Goal: Information Seeking & Learning: Learn about a topic

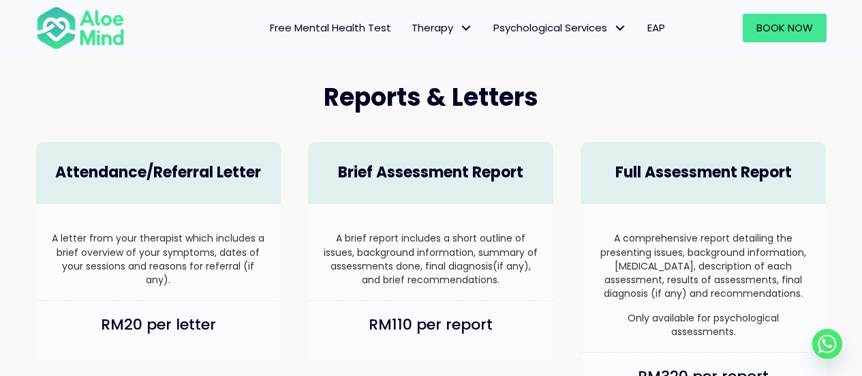
scroll to position [810, 0]
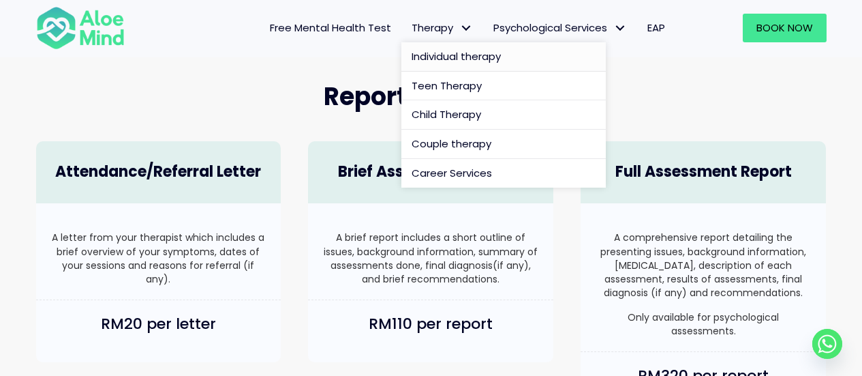
click at [453, 52] on span "Individual therapy" at bounding box center [456, 56] width 89 height 14
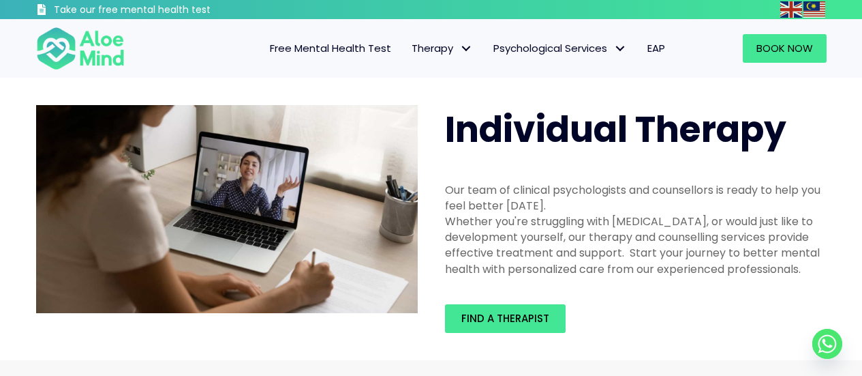
click at [502, 324] on span "Find a therapist" at bounding box center [505, 318] width 88 height 14
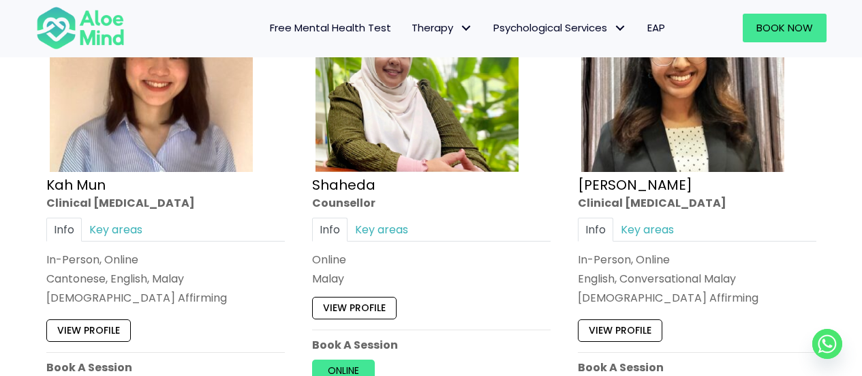
scroll to position [869, 0]
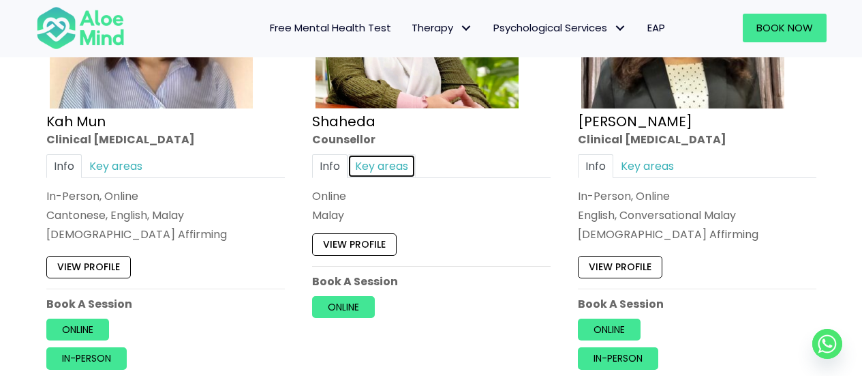
click at [367, 162] on link "Key areas" at bounding box center [382, 166] width 68 height 24
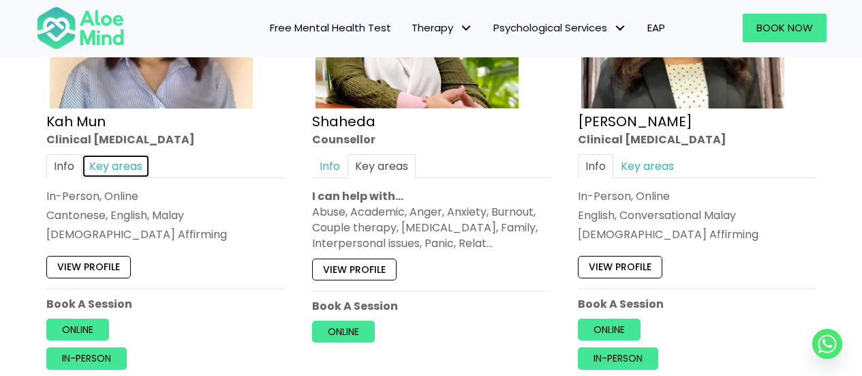
click at [119, 163] on link "Key areas" at bounding box center [116, 166] width 68 height 24
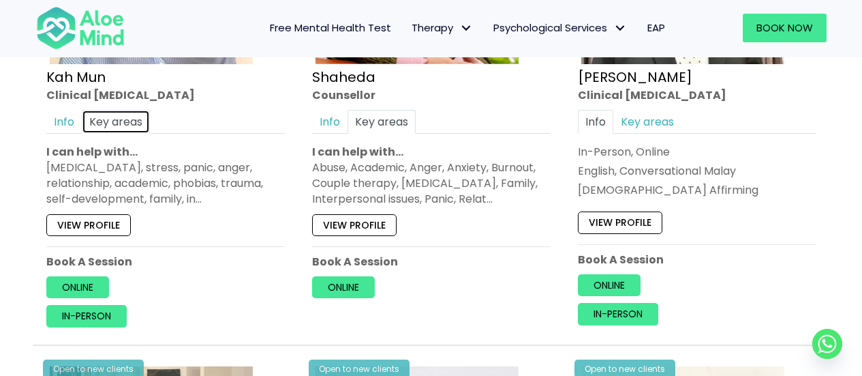
scroll to position [913, 0]
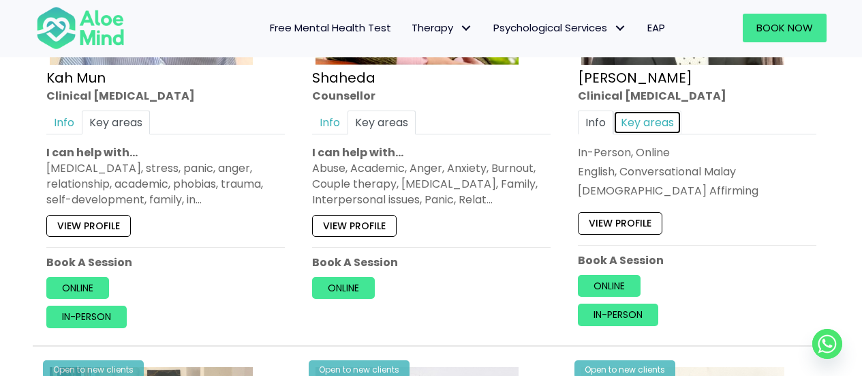
click at [649, 125] on link "Key areas" at bounding box center [647, 122] width 68 height 24
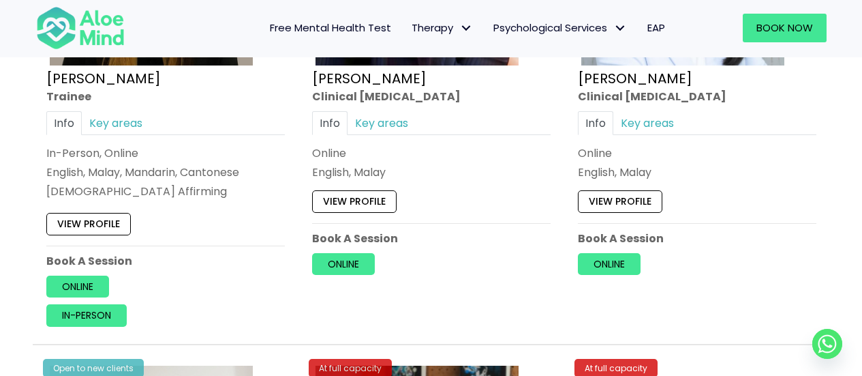
scroll to position [3966, 0]
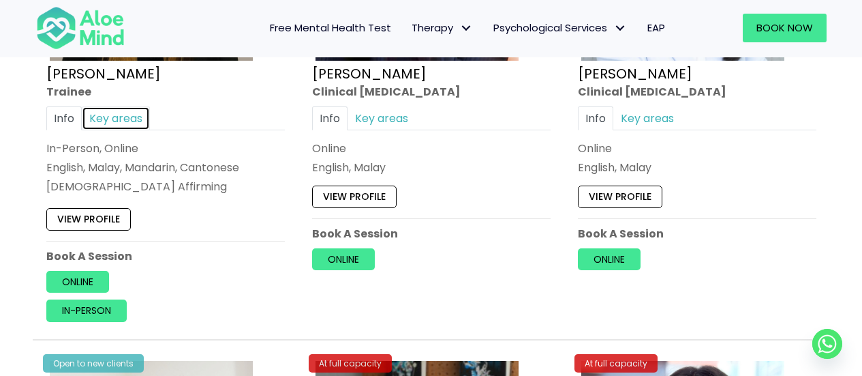
click at [127, 124] on link "Key areas" at bounding box center [116, 118] width 68 height 24
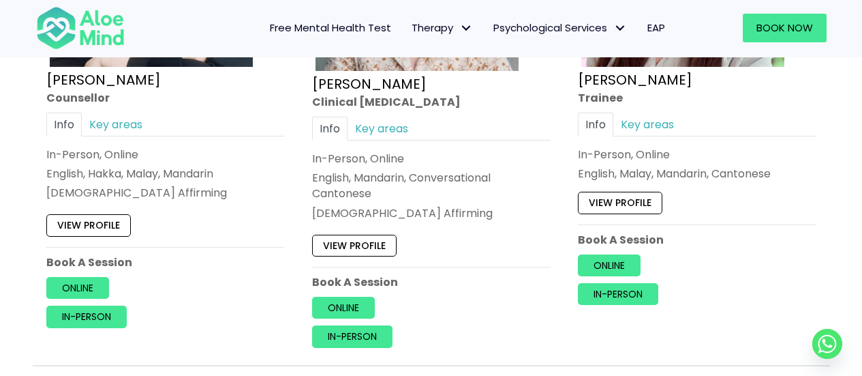
scroll to position [4467, 0]
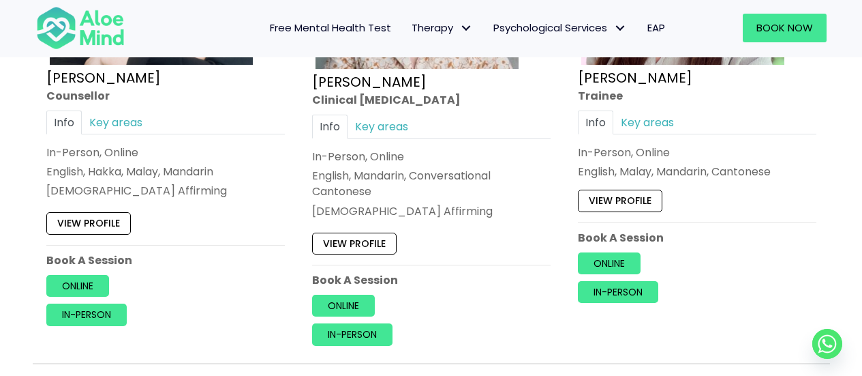
click at [650, 142] on div "Info Key areas In-Person, Online English, Malay, Mandarin, Cantonese I can help…" at bounding box center [697, 145] width 239 height 70
click at [652, 129] on link "Key areas" at bounding box center [647, 122] width 68 height 24
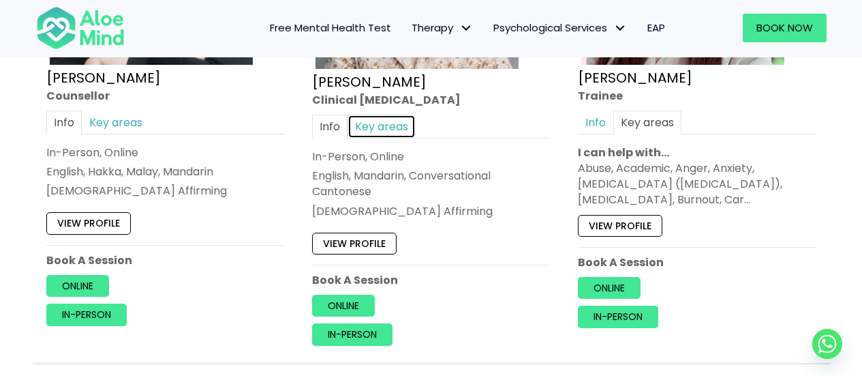
click at [403, 125] on link "Key areas" at bounding box center [382, 126] width 68 height 24
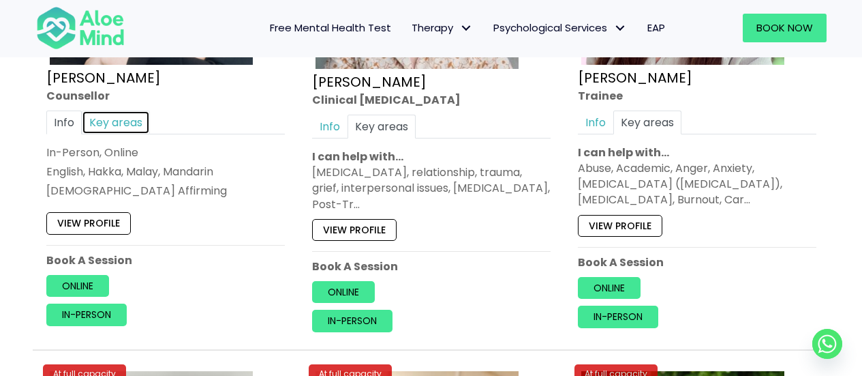
click at [135, 121] on link "Key areas" at bounding box center [116, 122] width 68 height 24
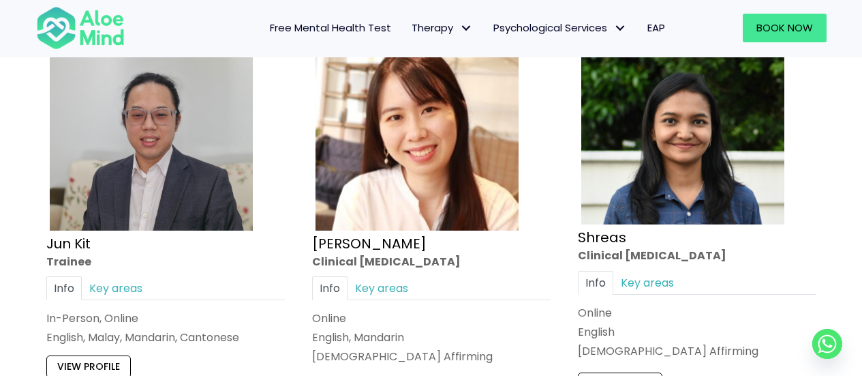
scroll to position [4810, 0]
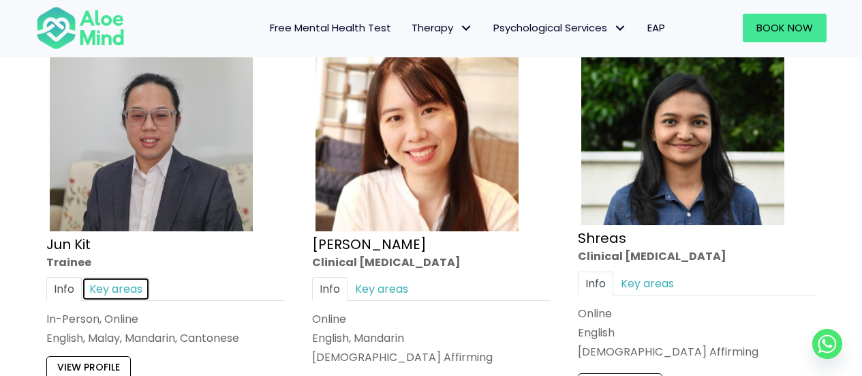
click at [117, 291] on link "Key areas" at bounding box center [116, 289] width 68 height 24
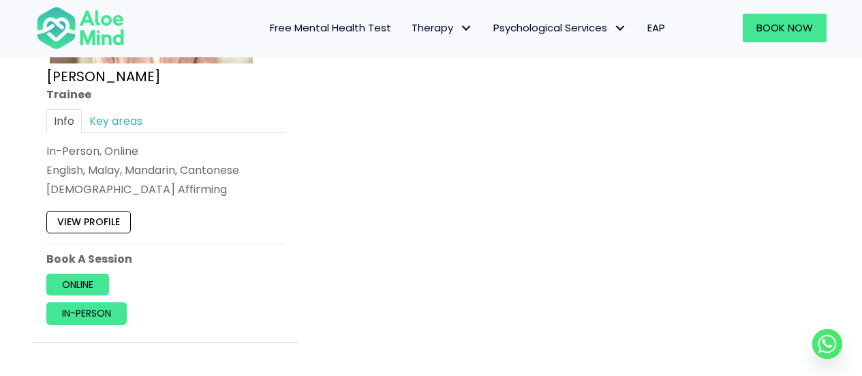
scroll to position [5985, 0]
click at [128, 124] on link "Key areas" at bounding box center [116, 120] width 68 height 24
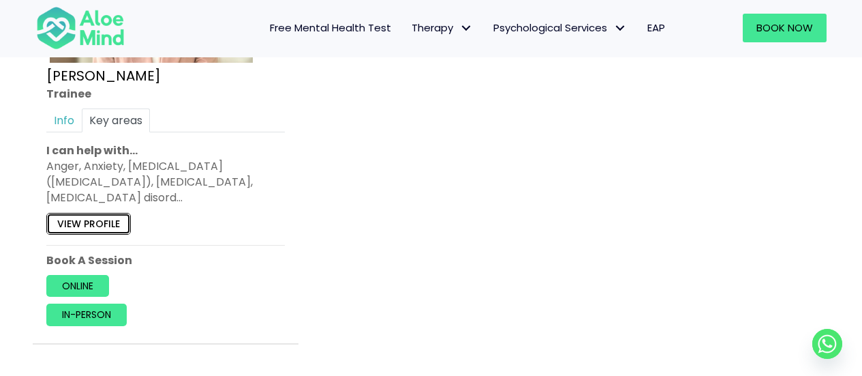
click at [102, 218] on link "View profile" at bounding box center [88, 224] width 85 height 22
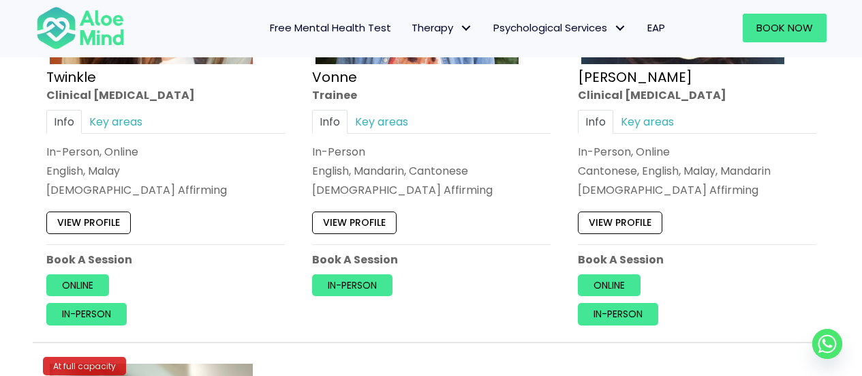
scroll to position [5482, 0]
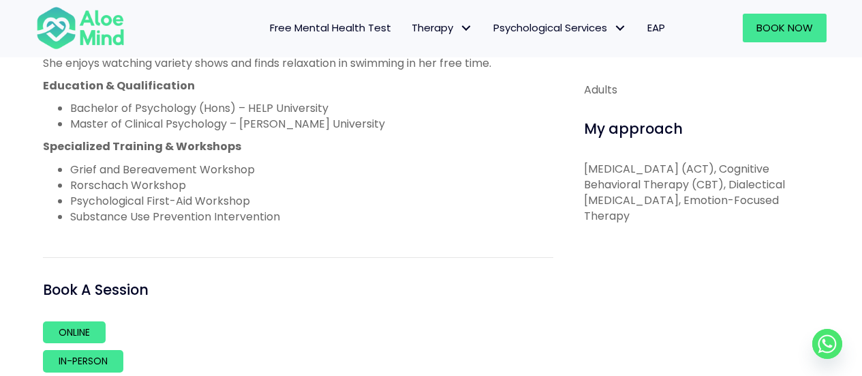
scroll to position [790, 0]
